Goal: Task Accomplishment & Management: Manage account settings

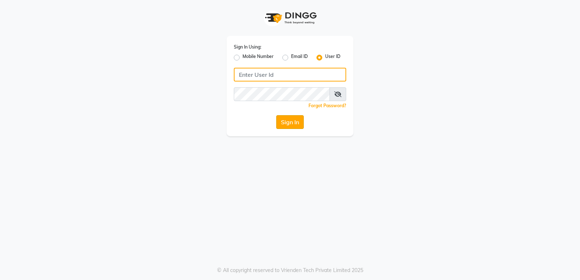
type input "naturalsk"
click at [300, 126] on button "Sign In" at bounding box center [290, 122] width 28 height 14
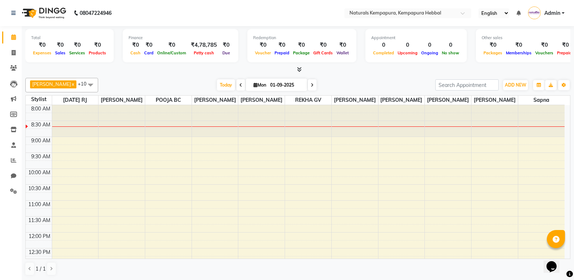
click at [83, 85] on span at bounding box center [90, 85] width 14 height 14
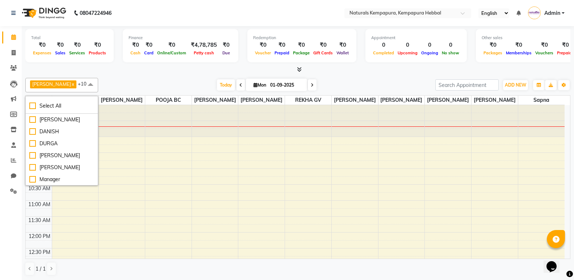
click at [83, 82] on span at bounding box center [90, 85] width 14 height 14
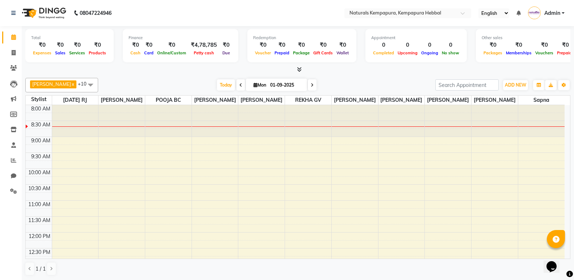
click at [83, 82] on span at bounding box center [90, 85] width 14 height 14
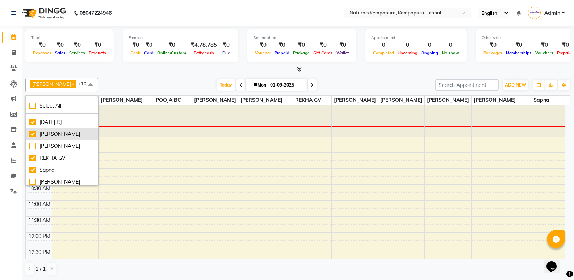
scroll to position [181, 0]
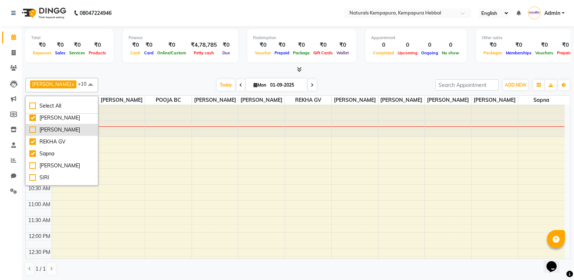
click at [34, 133] on div "[PERSON_NAME]" at bounding box center [61, 130] width 65 height 8
checkbox input "true"
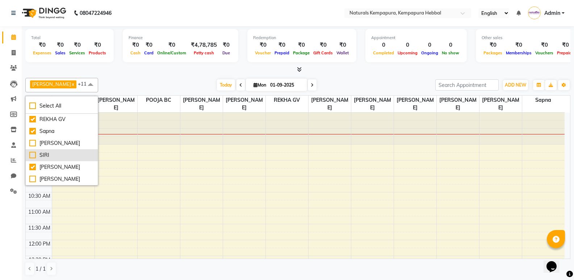
scroll to position [0, 0]
click at [31, 177] on div "[PERSON_NAME]" at bounding box center [61, 179] width 65 height 8
checkbox input "true"
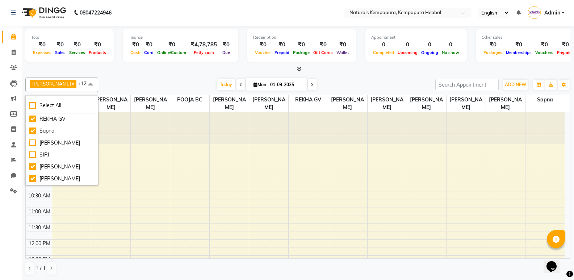
click at [102, 81] on div "[DATE] [DATE]" at bounding box center [267, 84] width 330 height 11
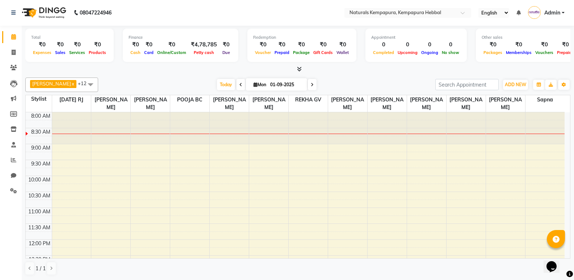
click at [388, 125] on div at bounding box center [387, 128] width 39 height 32
click at [387, 132] on div at bounding box center [387, 128] width 39 height 32
click at [388, 121] on div at bounding box center [387, 128] width 39 height 32
click at [388, 134] on div at bounding box center [387, 134] width 39 height 0
click at [389, 139] on div at bounding box center [387, 128] width 39 height 32
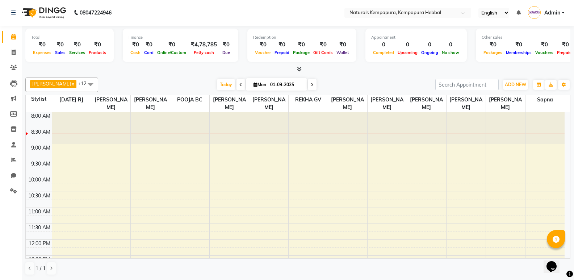
click at [389, 139] on div at bounding box center [387, 128] width 39 height 32
click at [13, 49] on span at bounding box center [13, 53] width 13 height 8
select select "7848"
select select "service"
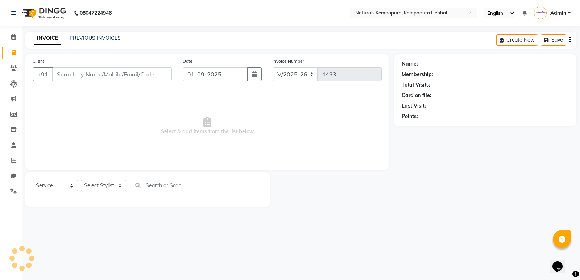
click at [97, 72] on input "Client" at bounding box center [112, 74] width 120 height 14
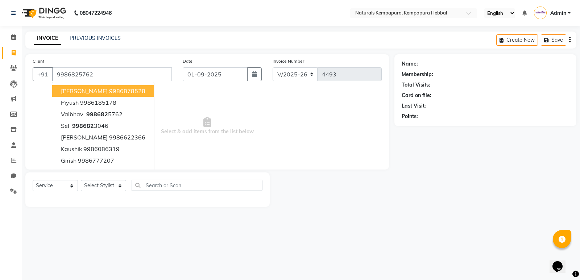
type input "9986825762"
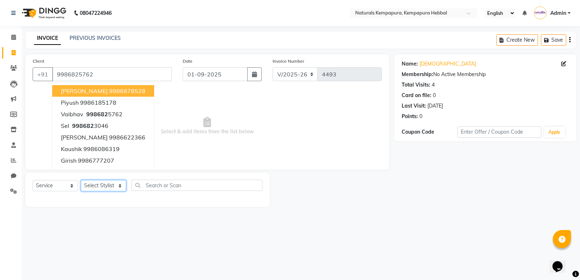
click at [120, 185] on select "Select Stylist [PERSON_NAME] DANISH DURGA HARI [PERSON_NAME] Manager [PERSON_NA…" at bounding box center [103, 185] width 45 height 11
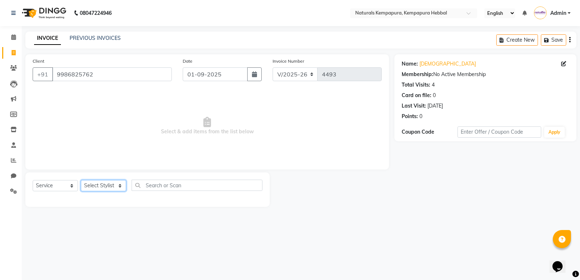
select select "70453"
click at [81, 180] on select "Select Stylist [PERSON_NAME] DANISH DURGA HARI [PERSON_NAME] Manager [PERSON_NA…" at bounding box center [103, 185] width 45 height 11
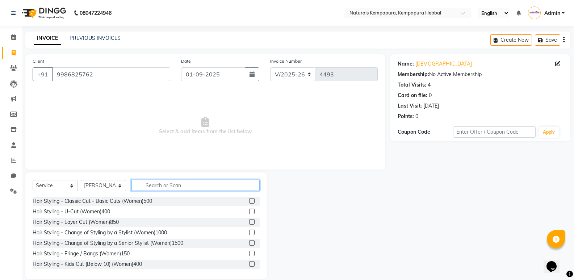
click at [157, 181] on input "text" at bounding box center [196, 185] width 128 height 11
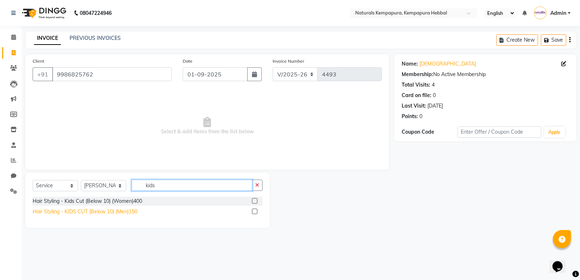
type input "kids"
click at [128, 214] on div "Hair Styling - KIDS CUT (Below 10) (Men)150" at bounding box center [85, 212] width 105 height 8
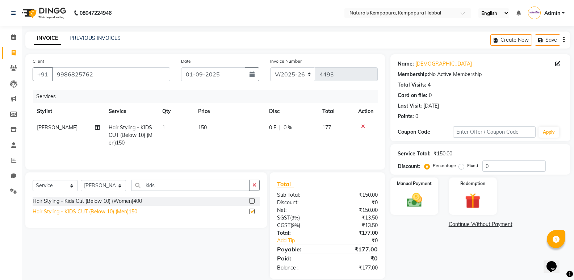
checkbox input "false"
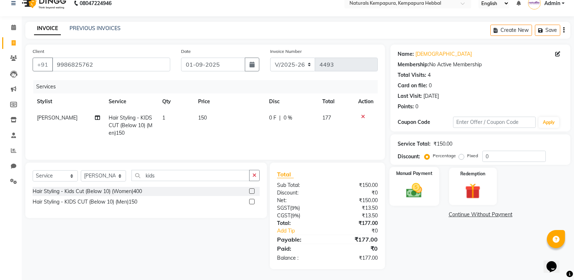
click at [425, 193] on img at bounding box center [414, 190] width 26 height 18
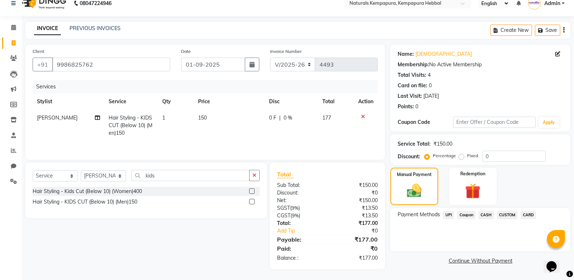
click at [447, 216] on span "UPI" at bounding box center [448, 215] width 11 height 8
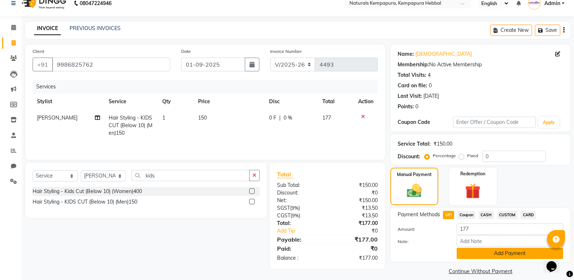
scroll to position [17, 0]
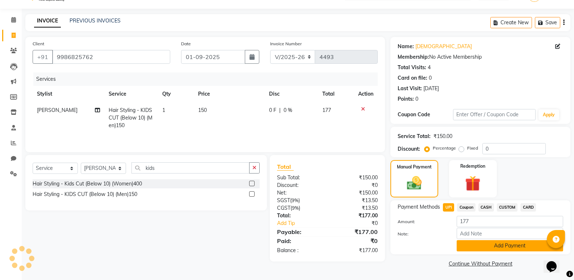
click at [466, 242] on button "Add Payment" at bounding box center [510, 245] width 107 height 11
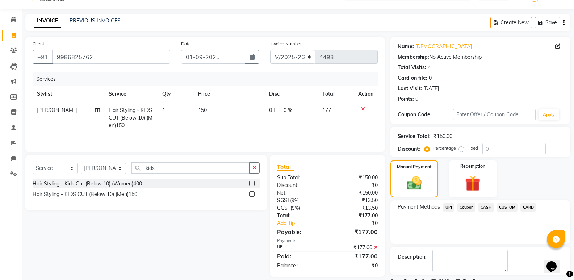
scroll to position [48, 0]
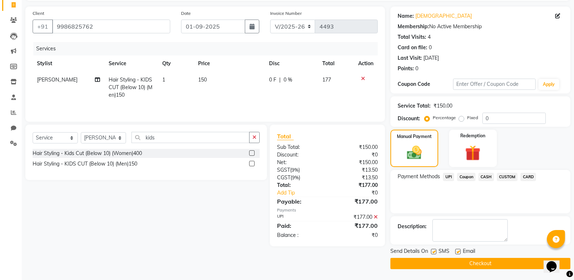
click at [459, 250] on label at bounding box center [457, 251] width 5 height 5
click at [459, 250] on input "checkbox" at bounding box center [457, 252] width 5 height 5
checkbox input "false"
click at [453, 261] on button "Checkout" at bounding box center [481, 263] width 180 height 11
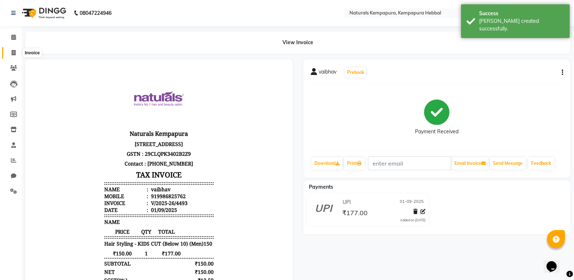
click at [11, 50] on span at bounding box center [13, 53] width 13 height 8
select select "service"
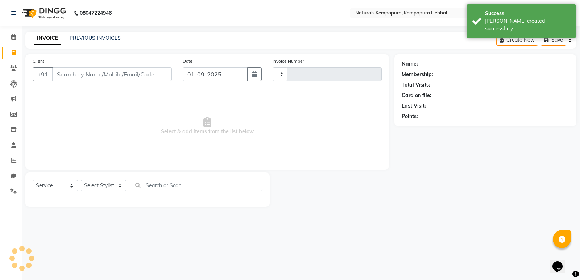
type input "4494"
select select "7848"
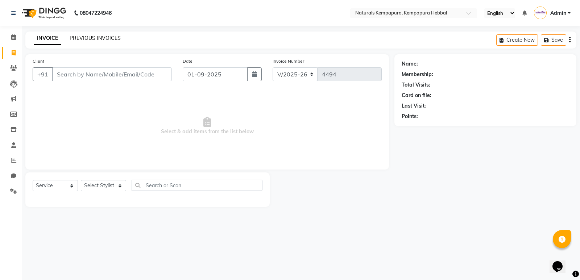
click at [97, 38] on link "PREVIOUS INVOICES" at bounding box center [95, 38] width 51 height 7
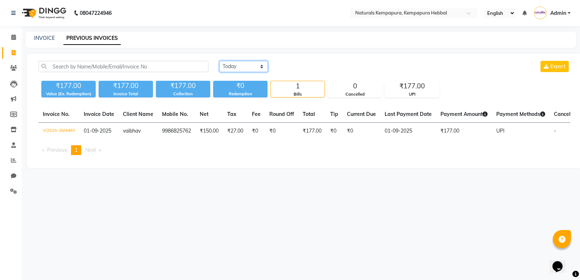
click at [263, 67] on select "[DATE] [DATE] Custom Range" at bounding box center [243, 66] width 49 height 11
select select "[DATE]"
click at [219, 61] on select "[DATE] [DATE] Custom Range" at bounding box center [243, 66] width 49 height 11
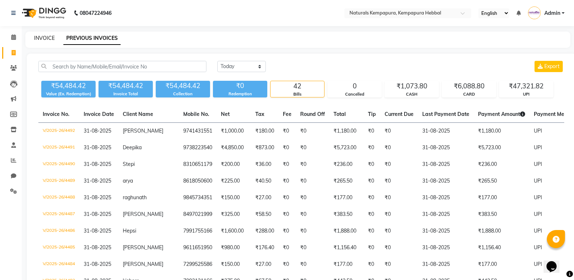
click at [51, 37] on link "INVOICE" at bounding box center [44, 38] width 21 height 7
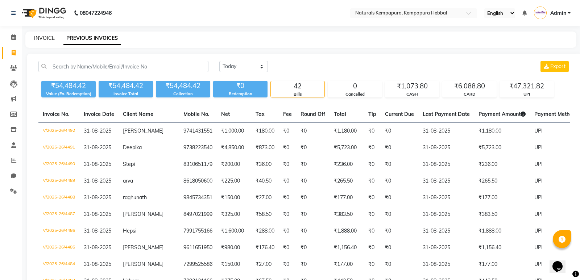
select select "7848"
select select "service"
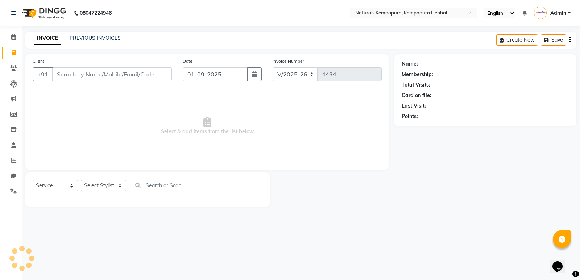
click at [80, 34] on div "INVOICE PREVIOUS INVOICES Create New Save" at bounding box center [300, 40] width 551 height 17
click at [84, 38] on link "PREVIOUS INVOICES" at bounding box center [95, 38] width 51 height 7
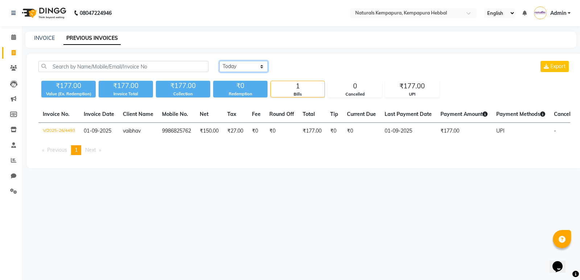
click at [259, 68] on select "[DATE] [DATE] Custom Range" at bounding box center [243, 66] width 49 height 11
select select "range"
click at [219, 61] on select "[DATE] [DATE] Custom Range" at bounding box center [243, 66] width 49 height 11
click at [295, 66] on input "01-09-2025" at bounding box center [302, 67] width 51 height 10
select select "9"
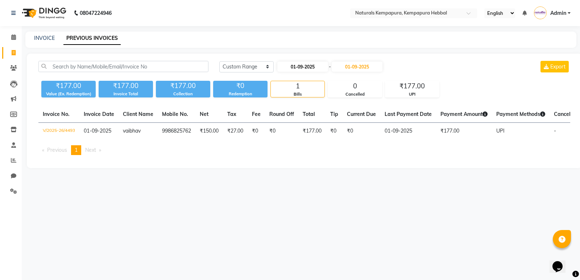
select select "2025"
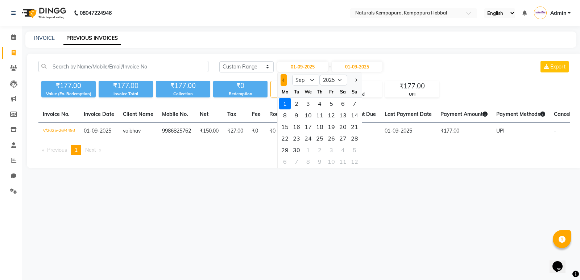
click at [285, 79] on button "Previous month" at bounding box center [283, 80] width 6 height 12
select select "8"
click at [329, 102] on div "1" at bounding box center [331, 104] width 12 height 12
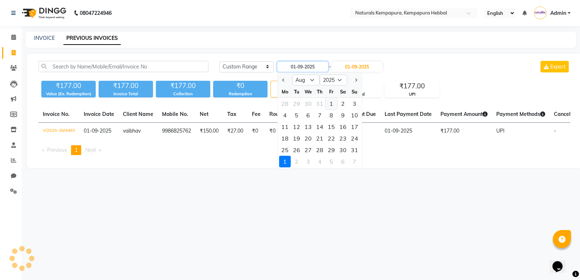
type input "[DATE]"
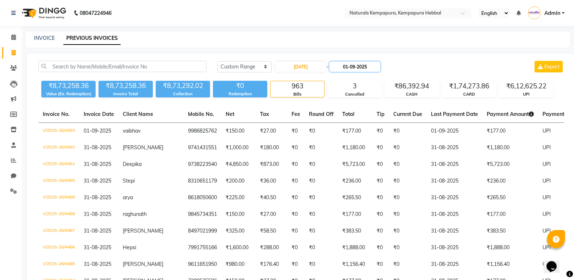
click at [363, 70] on input "01-09-2025" at bounding box center [355, 67] width 51 height 10
select select "9"
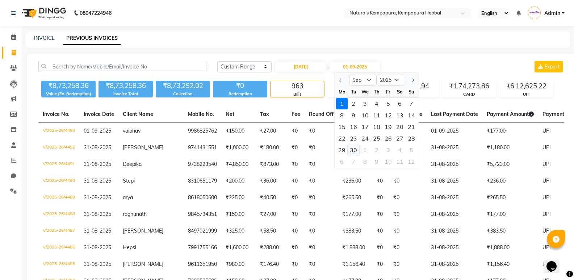
click at [351, 148] on div "30" at bounding box center [354, 150] width 12 height 12
type input "[DATE]"
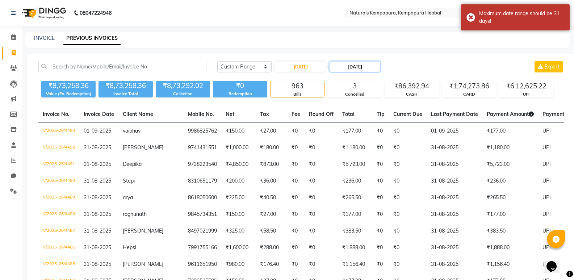
click at [378, 64] on input "[DATE]" at bounding box center [355, 67] width 51 height 10
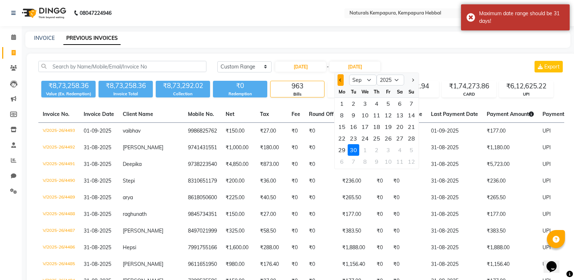
click at [343, 81] on button "Previous month" at bounding box center [341, 80] width 6 height 12
select select "8"
click at [412, 150] on div "31" at bounding box center [412, 150] width 12 height 12
type input "31-08-2025"
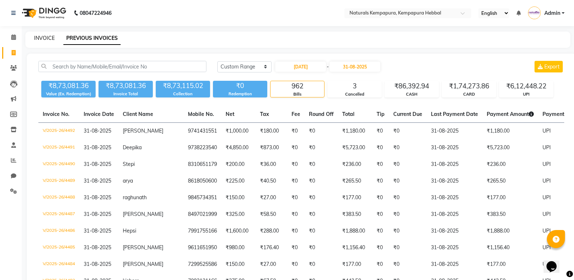
click at [38, 39] on link "INVOICE" at bounding box center [44, 38] width 21 height 7
select select "7848"
select select "service"
